Goal: Find specific page/section: Find specific page/section

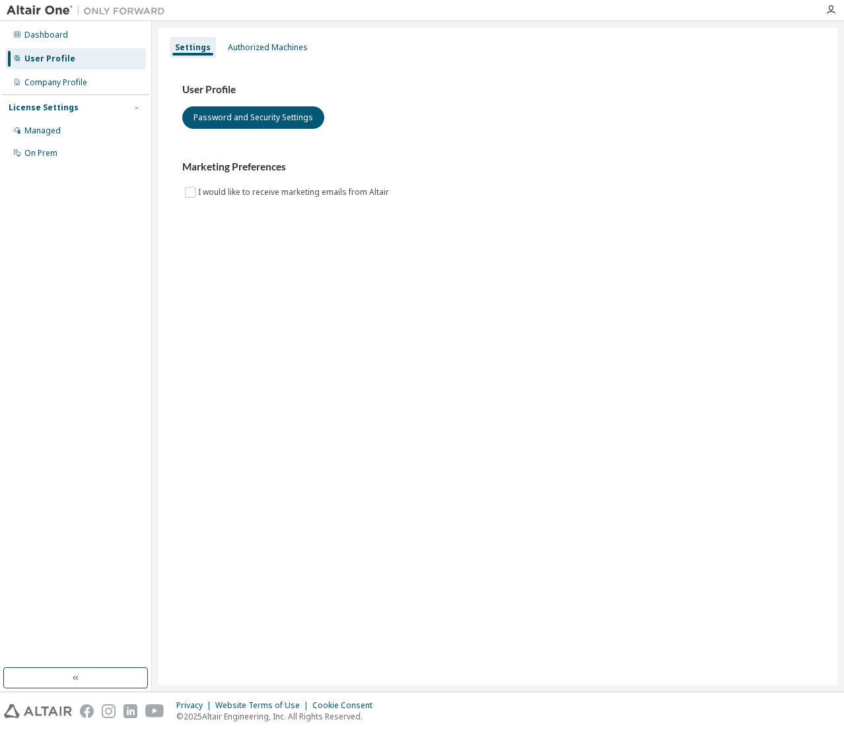
click at [24, 11] on img at bounding box center [89, 10] width 165 height 13
click at [833, 9] on icon "button" at bounding box center [830, 10] width 11 height 11
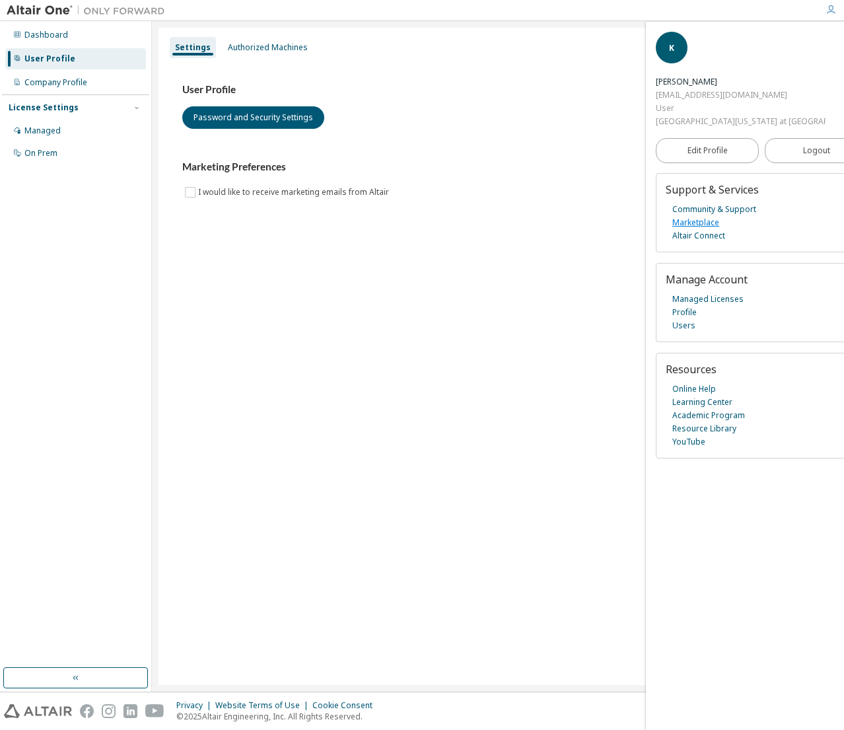
click at [698, 216] on link "Marketplace" at bounding box center [695, 222] width 47 height 13
